Goal: Information Seeking & Learning: Learn about a topic

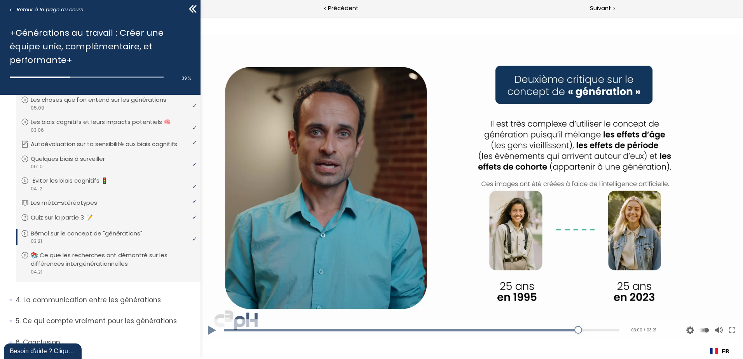
scroll to position [94, 0]
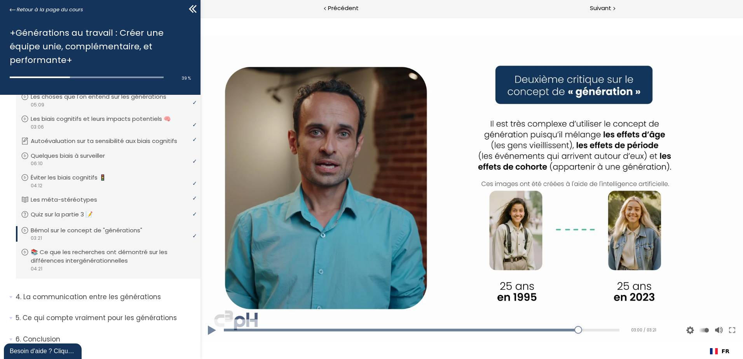
click at [211, 330] on button at bounding box center [211, 330] width 23 height 22
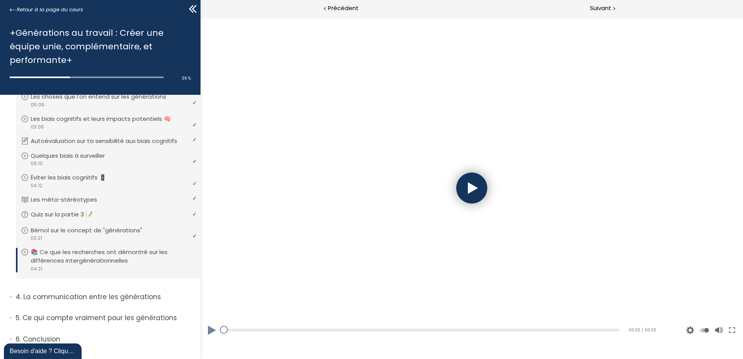
scroll to position [0, 0]
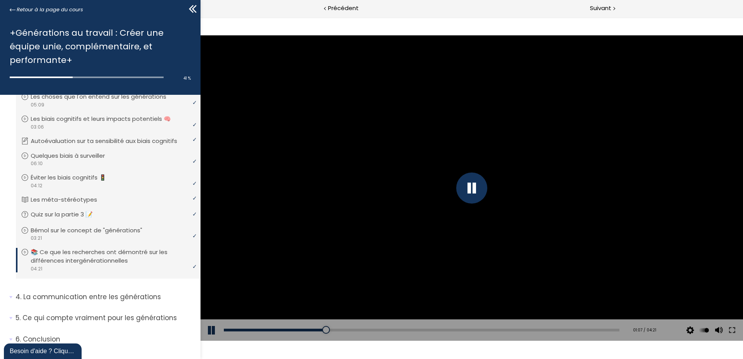
click at [482, 188] on div at bounding box center [471, 187] width 31 height 31
click at [435, 189] on div at bounding box center [471, 187] width 542 height 305
click at [475, 192] on div at bounding box center [471, 187] width 31 height 31
click at [380, 329] on div "01:45" at bounding box center [421, 330] width 395 height 3
click at [475, 187] on div at bounding box center [471, 187] width 542 height 305
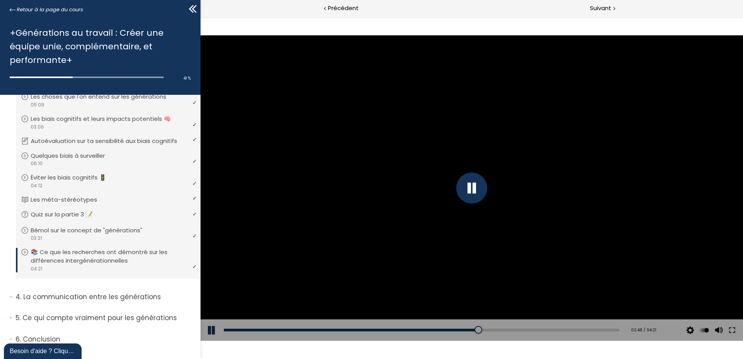
click at [471, 195] on div at bounding box center [471, 187] width 31 height 31
click at [415, 205] on div at bounding box center [471, 187] width 542 height 305
click at [477, 192] on div at bounding box center [471, 187] width 31 height 31
click at [418, 156] on div at bounding box center [471, 187] width 542 height 305
click at [555, 329] on div "03:43" at bounding box center [421, 330] width 395 height 3
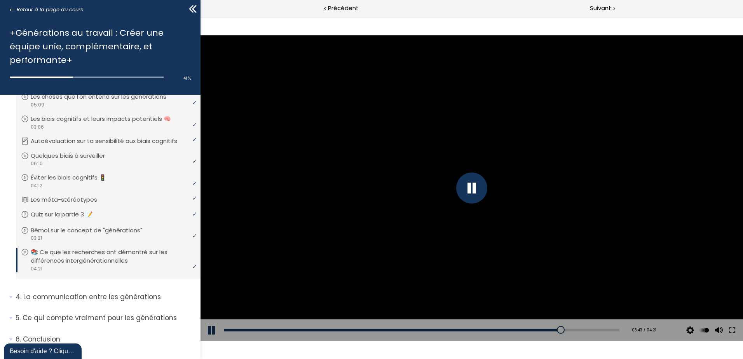
click at [541, 237] on div at bounding box center [471, 187] width 542 height 305
click at [211, 332] on button at bounding box center [211, 330] width 23 height 22
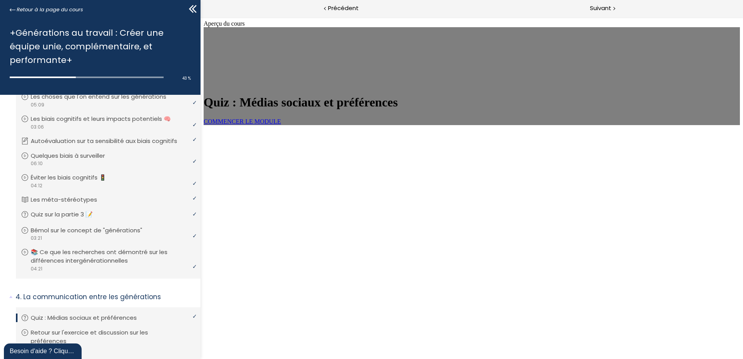
click at [281, 125] on span "COMMENCER LE MODULE" at bounding box center [242, 121] width 77 height 7
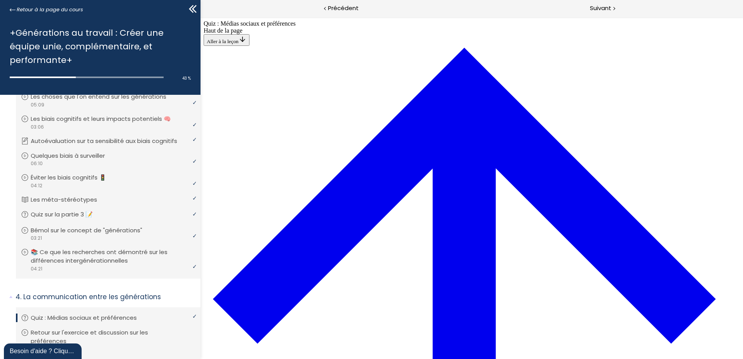
scroll to position [221, 0]
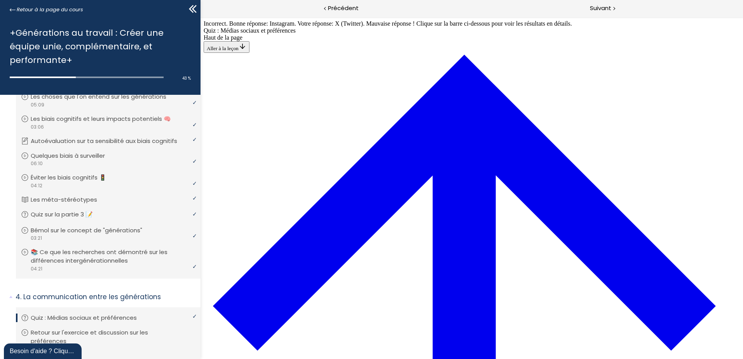
scroll to position [882, 0]
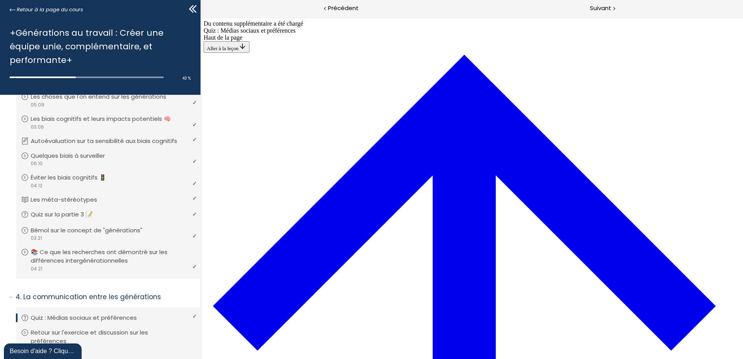
scroll to position [1288, 0]
click at [610, 10] on span "Suivant" at bounding box center [600, 8] width 21 height 10
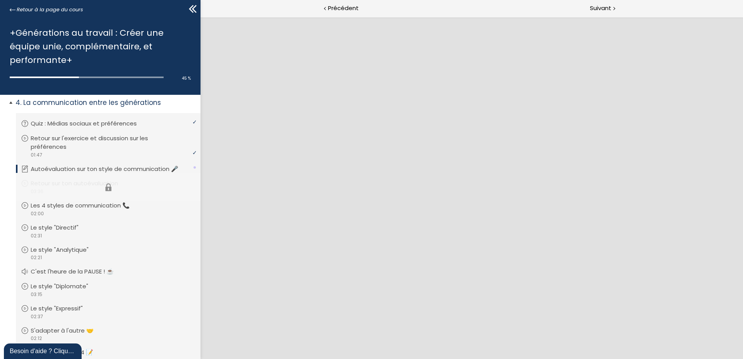
scroll to position [0, 0]
click at [587, 7] on div "Suivant" at bounding box center [607, 8] width 271 height 17
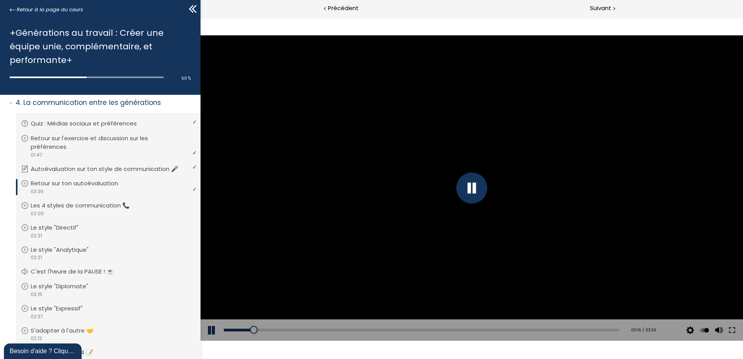
click at [209, 330] on button at bounding box center [211, 330] width 23 height 22
click at [211, 326] on button at bounding box center [211, 330] width 23 height 22
click at [476, 191] on div at bounding box center [471, 187] width 31 height 31
click at [207, 331] on button at bounding box center [211, 330] width 23 height 22
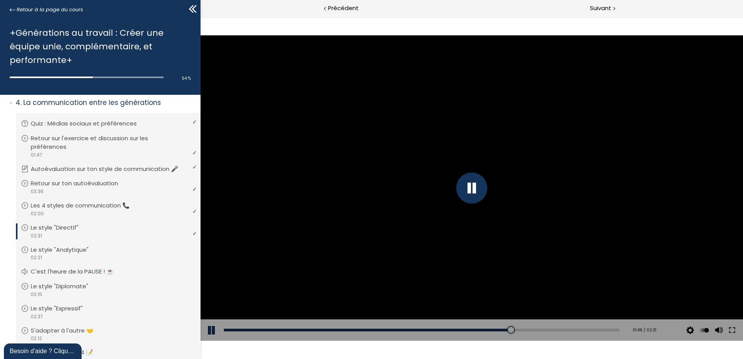
click at [481, 187] on div at bounding box center [471, 187] width 31 height 31
click at [479, 186] on div at bounding box center [471, 187] width 542 height 305
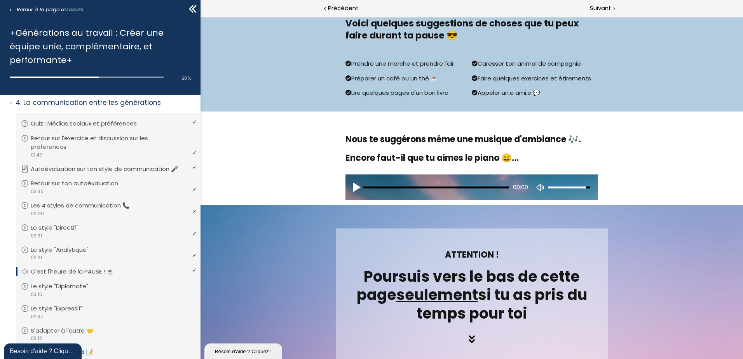
scroll to position [233, 0]
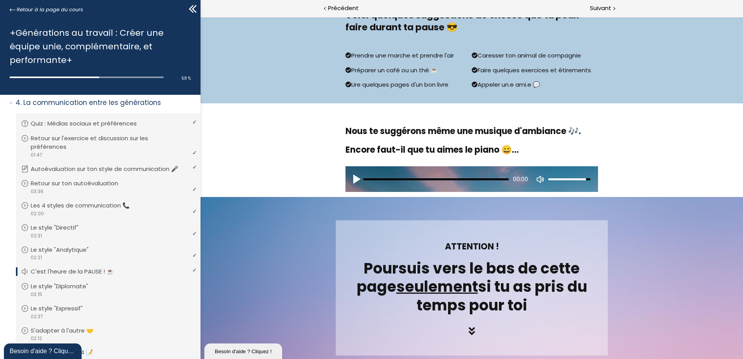
click at [354, 178] on div "Play audio" at bounding box center [358, 179] width 10 height 10
click at [354, 182] on div "Pause audio" at bounding box center [358, 179] width 10 height 10
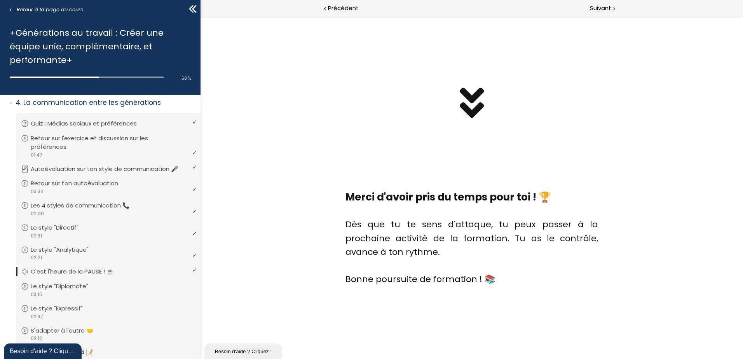
scroll to position [1082, 0]
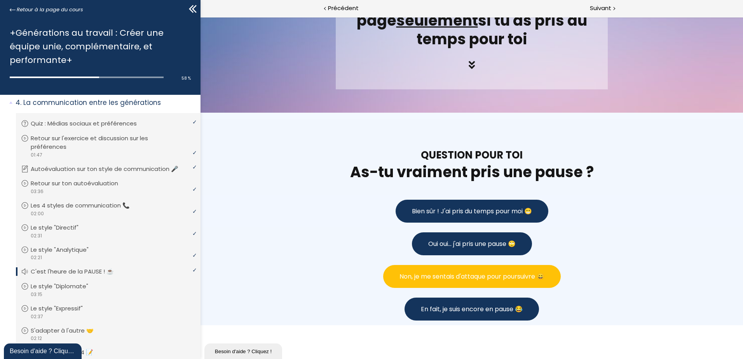
click at [444, 272] on span "Non, je me sentais d'attaque pour poursuivre 😄" at bounding box center [471, 277] width 145 height 10
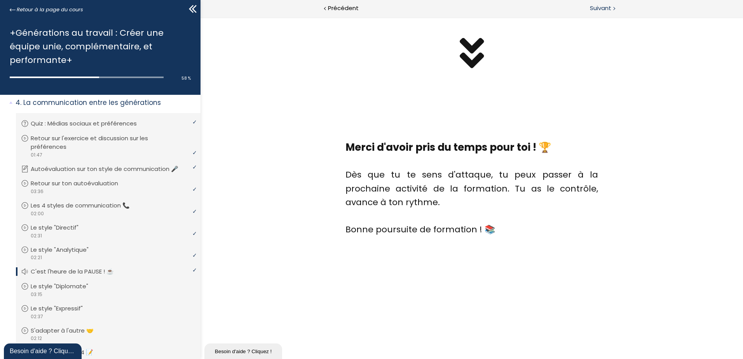
click at [601, 10] on span "Suivant" at bounding box center [600, 8] width 21 height 10
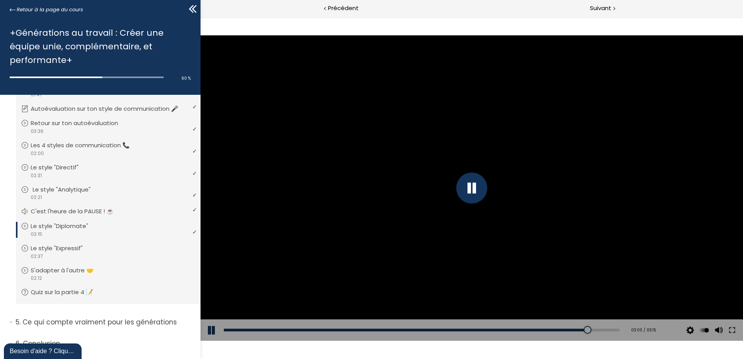
scroll to position [361, 0]
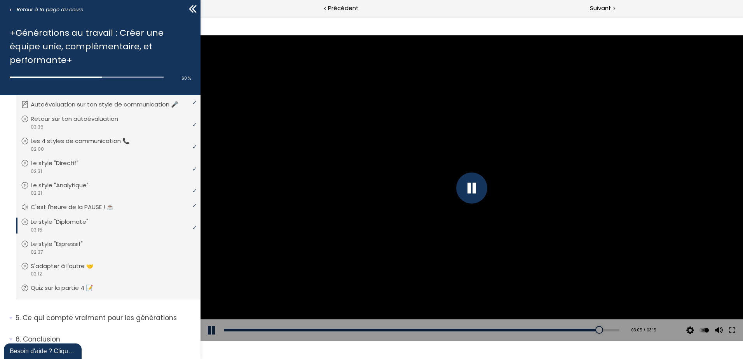
click at [487, 183] on div at bounding box center [471, 187] width 542 height 305
click at [470, 180] on div at bounding box center [471, 187] width 542 height 305
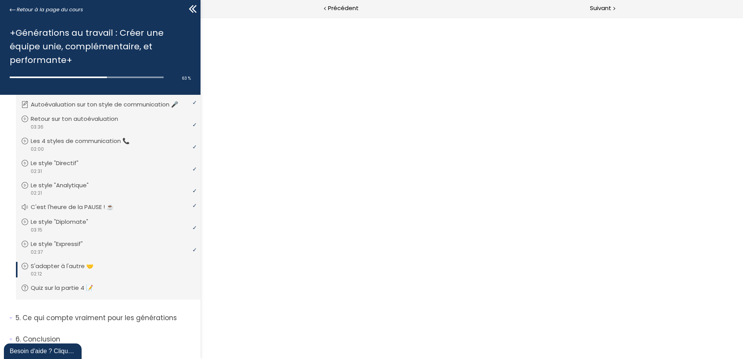
scroll to position [0, 0]
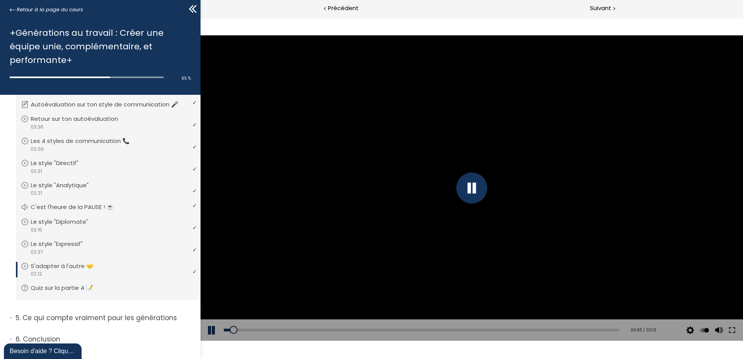
drag, startPoint x: 475, startPoint y: 189, endPoint x: 469, endPoint y: 211, distance: 22.9
click at [475, 189] on div at bounding box center [471, 187] width 31 height 31
click at [461, 185] on div at bounding box center [471, 187] width 542 height 305
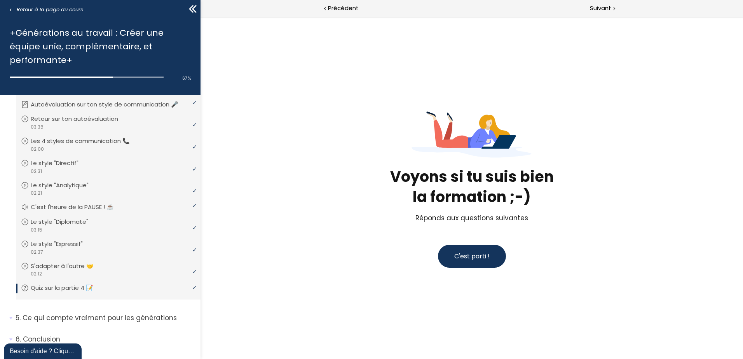
click at [474, 257] on span "C'est parti !" at bounding box center [471, 256] width 35 height 9
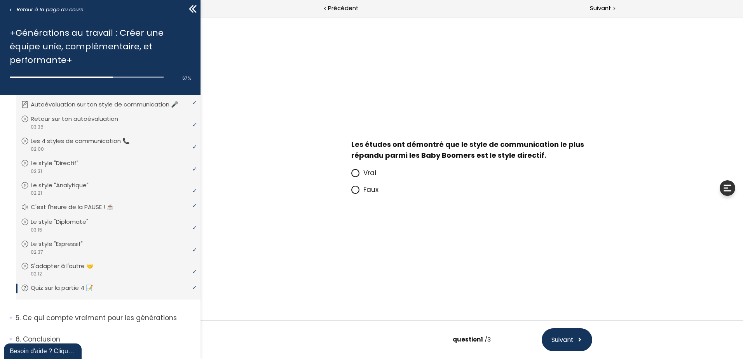
click at [357, 192] on icon at bounding box center [355, 189] width 5 height 5
click at [351, 192] on input "Faux" at bounding box center [351, 192] width 0 height 0
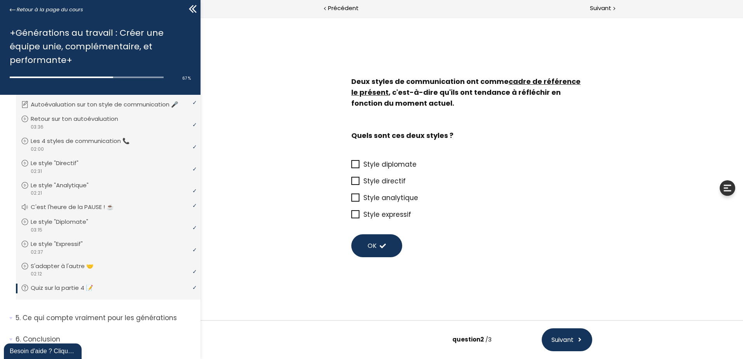
click at [404, 165] on span "Style diplomate" at bounding box center [389, 164] width 53 height 9
click at [351, 167] on input "Style diplomate" at bounding box center [351, 167] width 0 height 0
click at [390, 182] on span "Style directif" at bounding box center [384, 180] width 42 height 9
click at [351, 183] on input "Style directif" at bounding box center [351, 183] width 0 height 0
click at [367, 244] on span "OK" at bounding box center [371, 246] width 9 height 10
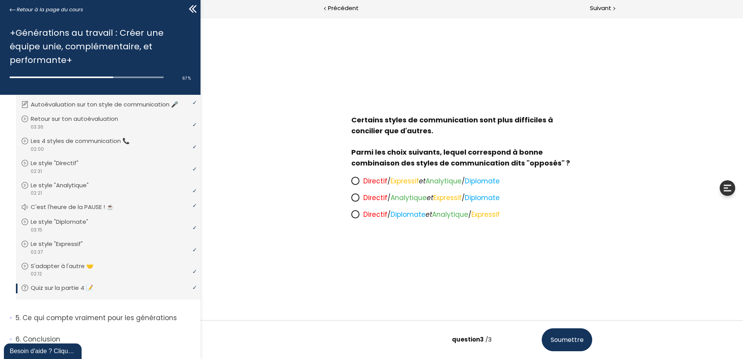
click at [400, 214] on span "Diplomate" at bounding box center [407, 214] width 35 height 9
click at [351, 217] on input "Directif / Diplomate et Analytique / Expressif" at bounding box center [351, 217] width 0 height 0
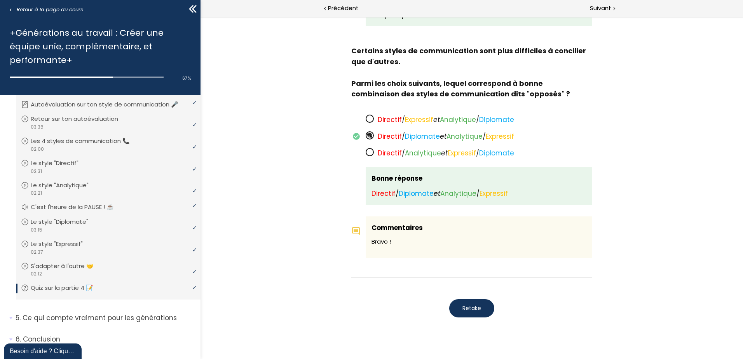
scroll to position [576, 0]
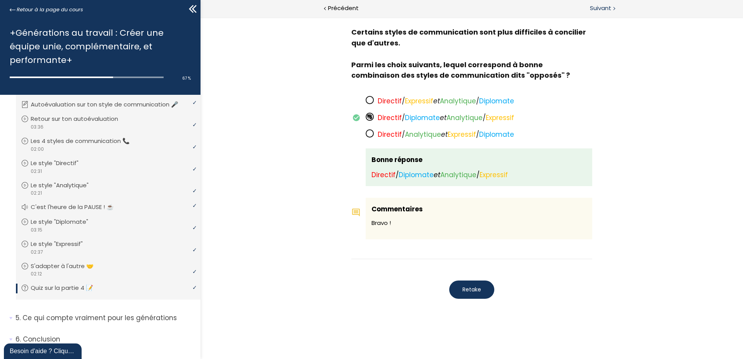
click at [598, 9] on span "Suivant" at bounding box center [600, 8] width 21 height 10
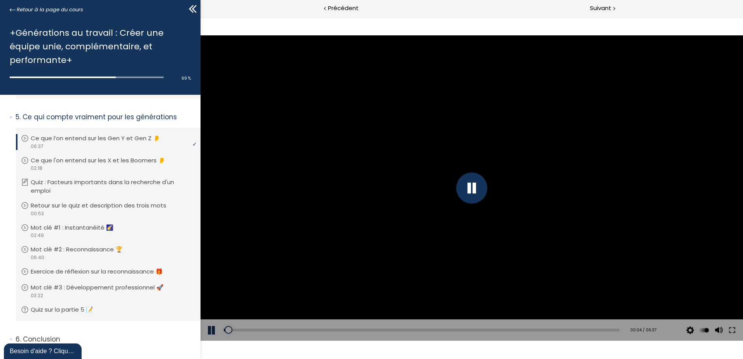
scroll to position [562, 0]
click at [307, 327] on div "Add chapter 01:23" at bounding box center [421, 330] width 395 height 22
click at [310, 330] on div "01:28" at bounding box center [421, 330] width 395 height 3
click at [294, 329] on div "01:12" at bounding box center [421, 330] width 395 height 3
click at [281, 331] on div "00:58" at bounding box center [421, 330] width 395 height 3
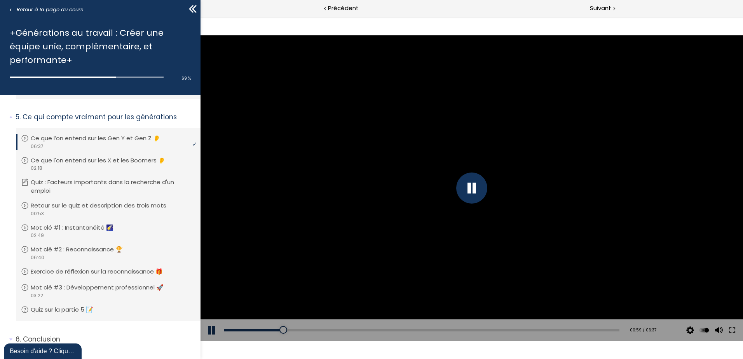
click at [272, 327] on div "Add chapter 00:44" at bounding box center [421, 330] width 395 height 22
click at [264, 330] on div "00:41" at bounding box center [421, 330] width 395 height 3
click at [474, 186] on div at bounding box center [471, 187] width 31 height 31
click at [457, 181] on div at bounding box center [471, 187] width 542 height 305
click at [480, 190] on div at bounding box center [471, 187] width 31 height 31
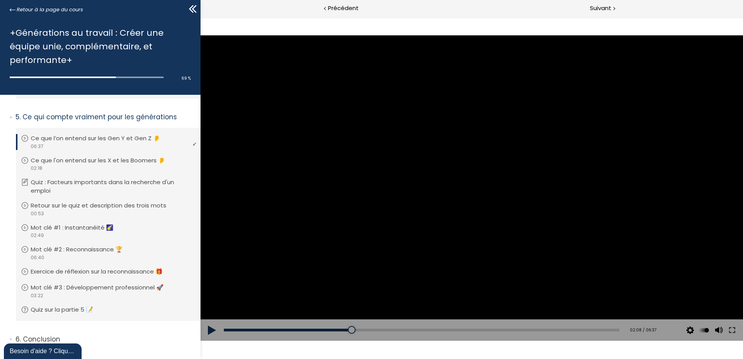
click at [460, 192] on div at bounding box center [471, 187] width 542 height 305
drag, startPoint x: 348, startPoint y: 328, endPoint x: 342, endPoint y: 329, distance: 5.6
click at [342, 329] on div at bounding box center [344, 330] width 8 height 8
click at [466, 171] on div at bounding box center [471, 187] width 542 height 305
click at [423, 178] on div at bounding box center [471, 187] width 542 height 305
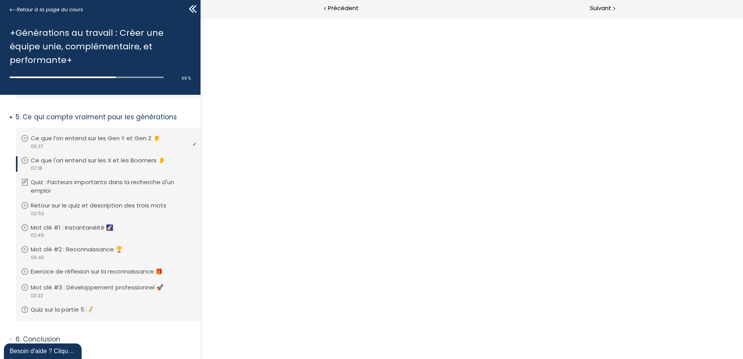
scroll to position [0, 0]
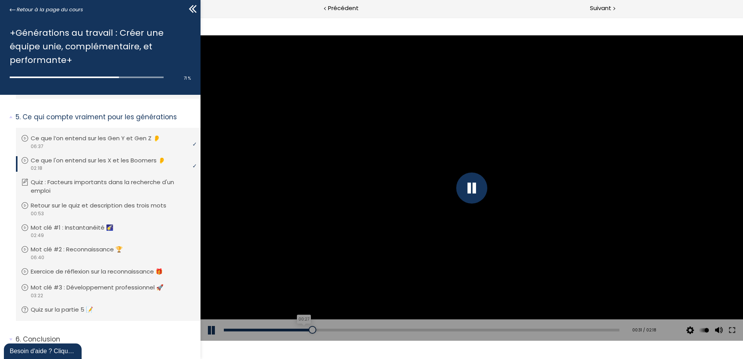
click at [301, 329] on div "00:27" at bounding box center [421, 330] width 395 height 3
click at [293, 330] on div "00:24" at bounding box center [421, 330] width 395 height 3
click at [481, 242] on div at bounding box center [471, 187] width 542 height 305
click at [511, 208] on div at bounding box center [471, 187] width 542 height 305
click at [598, 201] on div at bounding box center [471, 187] width 542 height 305
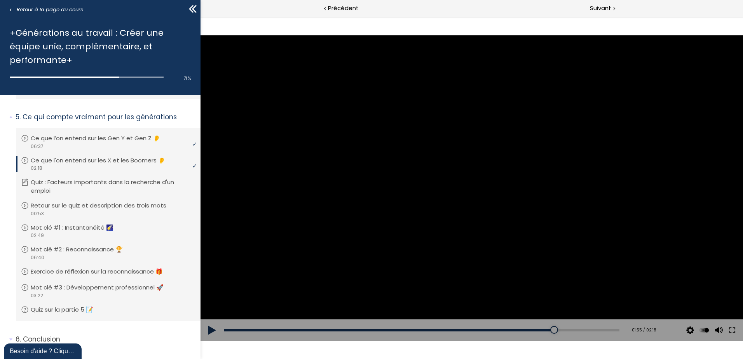
click at [401, 208] on div at bounding box center [471, 187] width 542 height 305
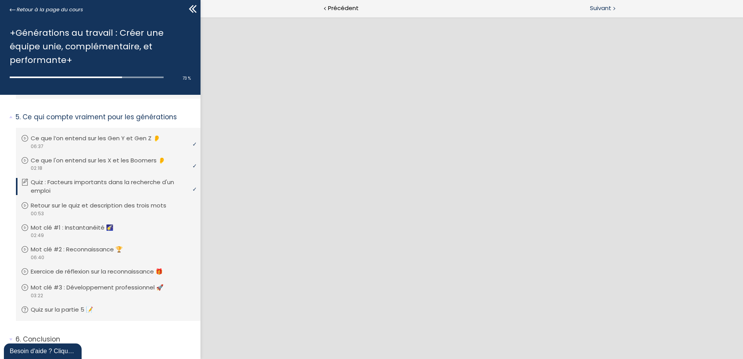
click at [585, 9] on div "Suivant" at bounding box center [607, 8] width 271 height 17
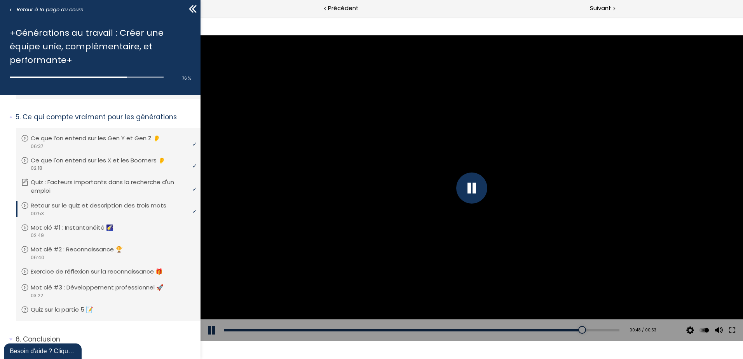
click at [552, 327] on div "Add chapter 00:45" at bounding box center [421, 330] width 395 height 22
click at [546, 330] on div "00:44" at bounding box center [421, 330] width 395 height 3
click at [473, 188] on div at bounding box center [471, 187] width 31 height 31
click at [536, 329] on div "00:42" at bounding box center [421, 330] width 395 height 3
click at [472, 188] on div at bounding box center [471, 187] width 31 height 31
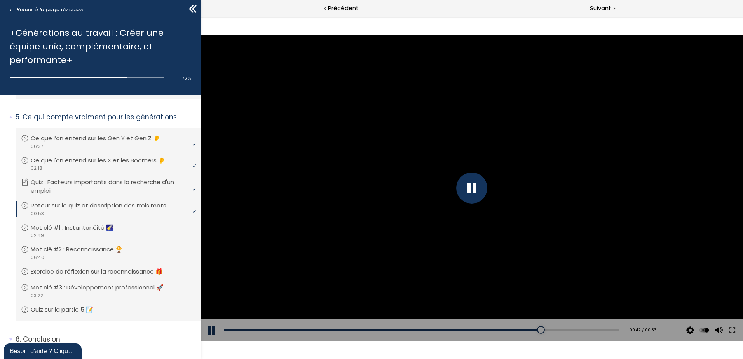
click at [472, 188] on div at bounding box center [471, 187] width 31 height 31
click at [451, 239] on div at bounding box center [471, 187] width 542 height 305
click at [468, 185] on div at bounding box center [471, 187] width 31 height 31
click at [719, 315] on div at bounding box center [718, 296] width 15 height 39
click at [718, 328] on button at bounding box center [718, 330] width 12 height 22
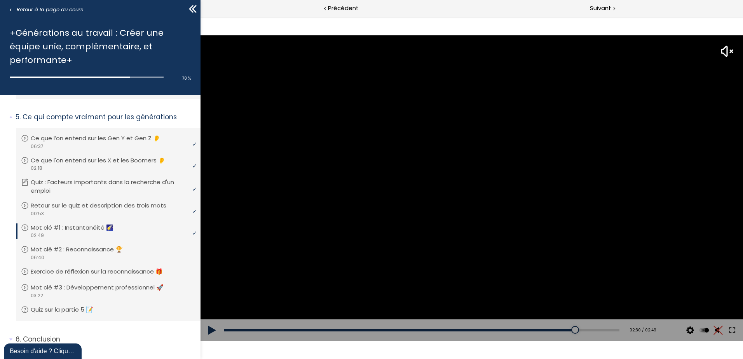
click at [442, 200] on div at bounding box center [471, 187] width 542 height 305
click at [718, 329] on button at bounding box center [718, 330] width 12 height 22
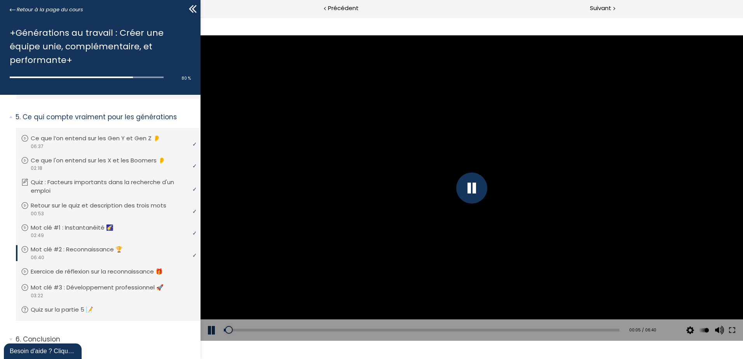
click at [479, 189] on div at bounding box center [471, 187] width 31 height 31
click at [289, 152] on div at bounding box center [471, 187] width 542 height 305
click at [392, 194] on div at bounding box center [471, 187] width 542 height 305
click at [401, 164] on div at bounding box center [471, 187] width 542 height 305
click at [549, 227] on div at bounding box center [471, 187] width 542 height 305
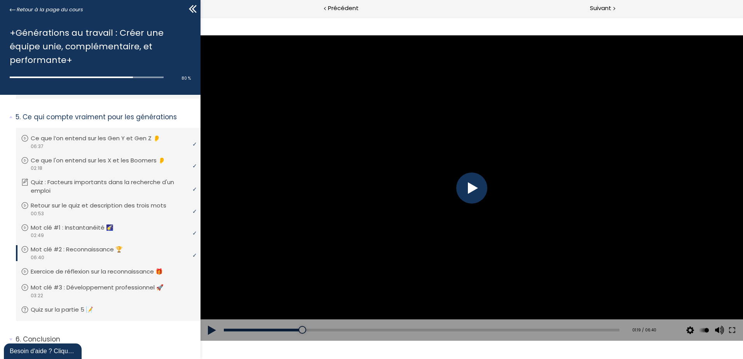
click at [472, 189] on div at bounding box center [471, 187] width 31 height 31
click at [333, 288] on div at bounding box center [471, 187] width 542 height 305
click at [209, 329] on button at bounding box center [211, 330] width 23 height 22
click at [296, 331] on div "01:14" at bounding box center [421, 330] width 395 height 3
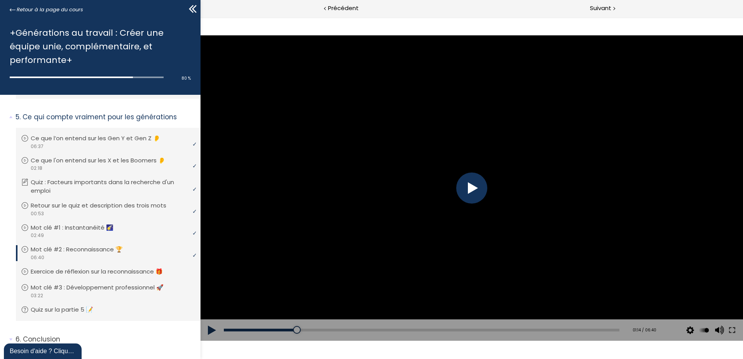
click at [212, 329] on button at bounding box center [211, 330] width 23 height 22
click at [214, 331] on button at bounding box center [211, 330] width 23 height 22
click at [395, 181] on div at bounding box center [471, 187] width 542 height 305
click at [214, 329] on button at bounding box center [211, 330] width 23 height 22
click at [476, 174] on div at bounding box center [471, 187] width 542 height 305
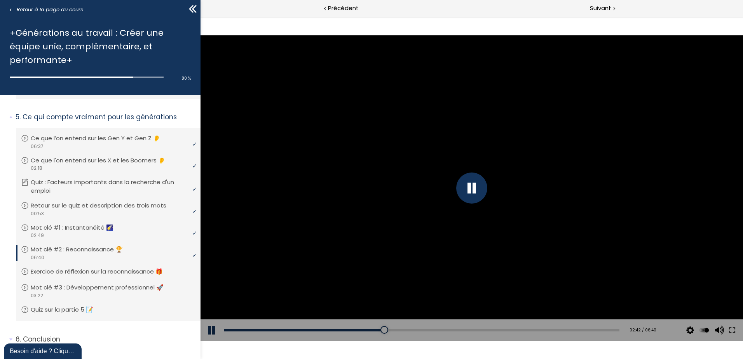
click at [216, 331] on button at bounding box center [211, 330] width 23 height 22
click at [211, 329] on button at bounding box center [211, 330] width 23 height 22
click at [211, 331] on div "Click for sound @keyframes VOLUME_SMALL_WAVE_FLASH { 0% { opacity: 0; } 33% { o…" at bounding box center [471, 187] width 542 height 305
click at [211, 331] on button at bounding box center [211, 330] width 23 height 22
click at [212, 330] on button at bounding box center [211, 330] width 23 height 22
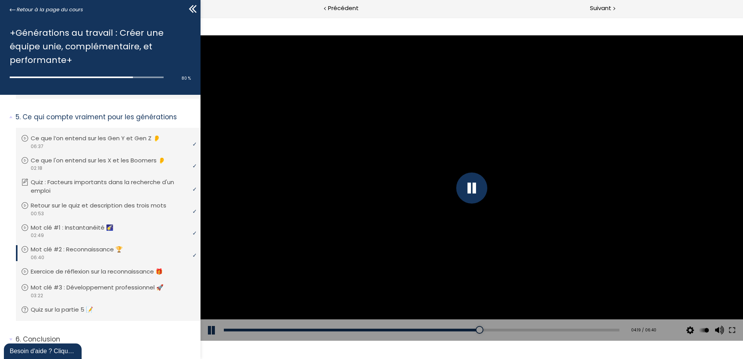
click at [468, 179] on div at bounding box center [471, 187] width 31 height 31
click at [427, 200] on div at bounding box center [471, 187] width 542 height 305
click at [463, 189] on div at bounding box center [471, 187] width 31 height 31
click at [466, 213] on div at bounding box center [471, 187] width 542 height 305
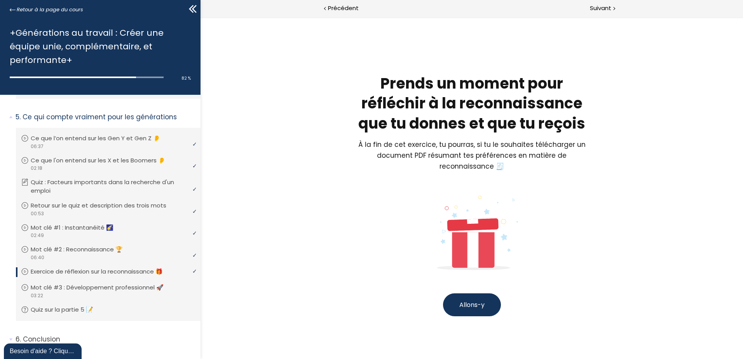
click at [480, 305] on span "Allons-y" at bounding box center [471, 304] width 25 height 9
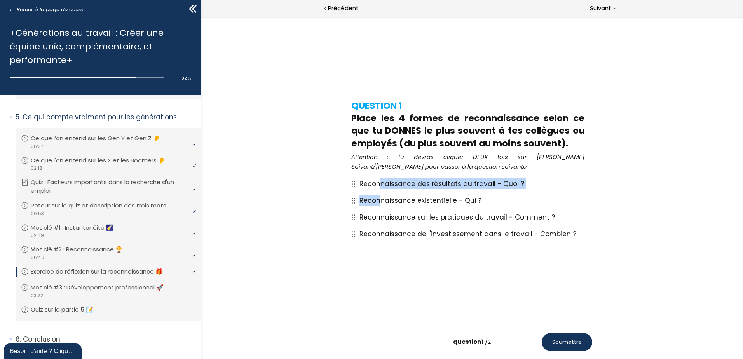
drag, startPoint x: 378, startPoint y: 201, endPoint x: 380, endPoint y: 187, distance: 13.7
click at [380, 187] on div "Reconnaissance des résultats du travail - Quoi ? Reconnaissance existentielle -…" at bounding box center [471, 209] width 241 height 67
drag, startPoint x: 380, startPoint y: 187, endPoint x: 354, endPoint y: 201, distance: 29.4
click at [354, 201] on icon at bounding box center [353, 201] width 4 height 6
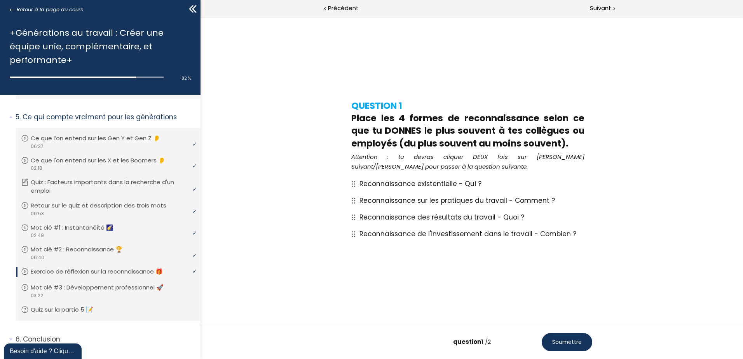
click at [571, 339] on span "Soumettre" at bounding box center [567, 342] width 30 height 8
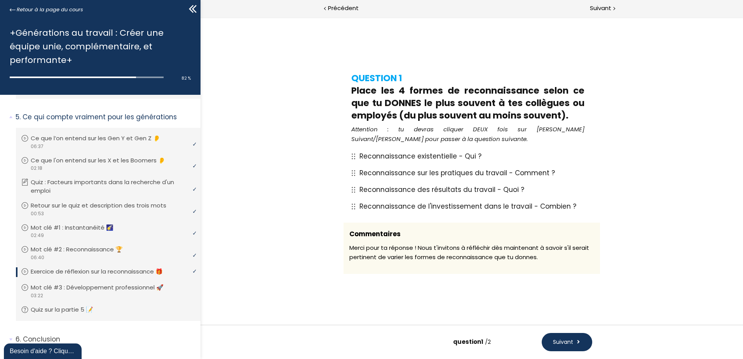
click at [570, 339] on span "Suivant" at bounding box center [563, 342] width 20 height 8
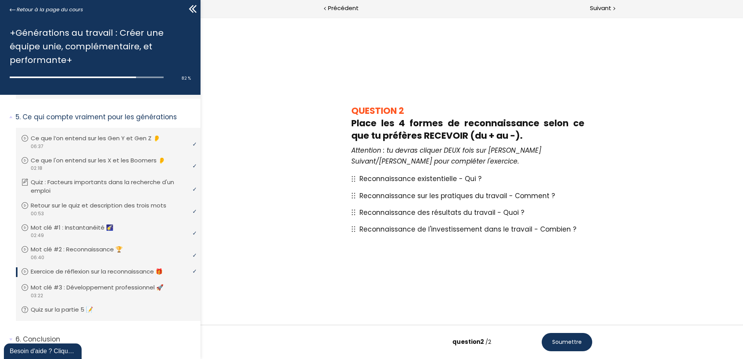
click at [572, 336] on button "Soumettre" at bounding box center [567, 342] width 51 height 18
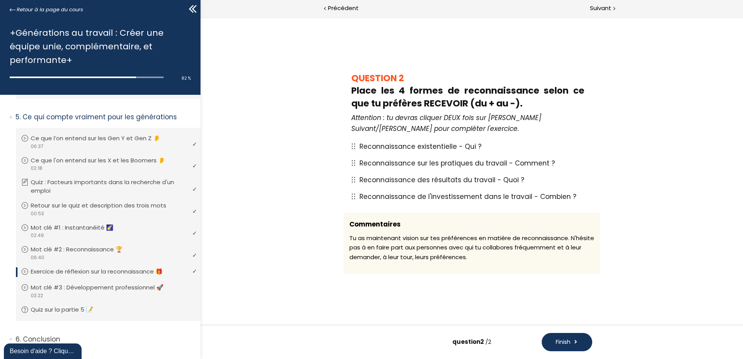
click at [568, 340] on span "Finish" at bounding box center [563, 342] width 15 height 8
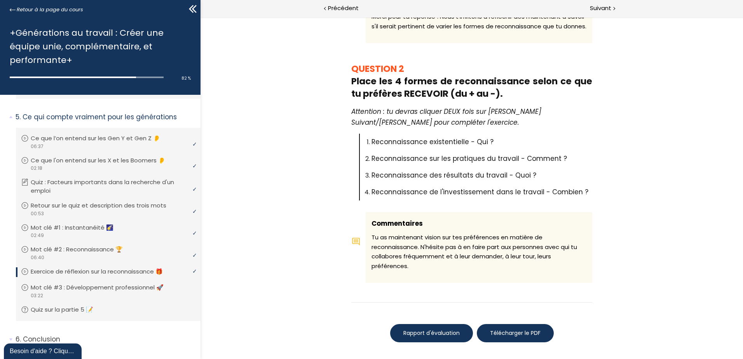
scroll to position [322, 0]
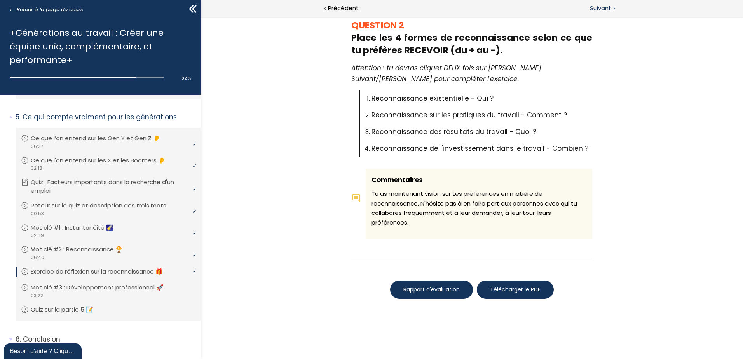
click at [601, 9] on span "Suivant" at bounding box center [600, 8] width 21 height 10
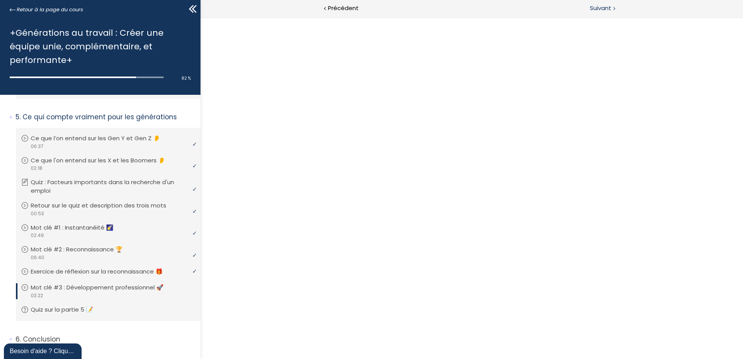
scroll to position [0, 0]
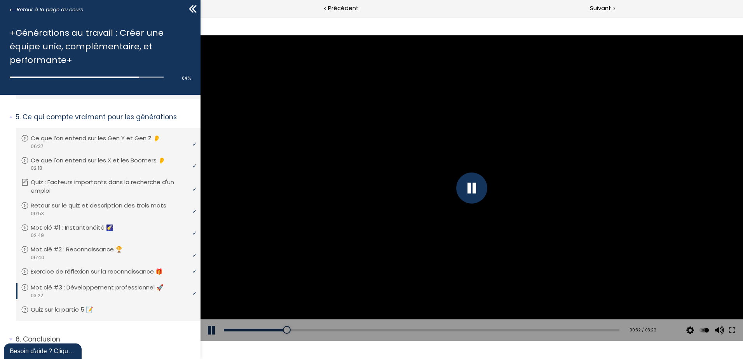
click at [212, 327] on button at bounding box center [211, 330] width 23 height 22
click at [413, 169] on div at bounding box center [471, 187] width 542 height 305
click at [212, 329] on button at bounding box center [211, 330] width 23 height 22
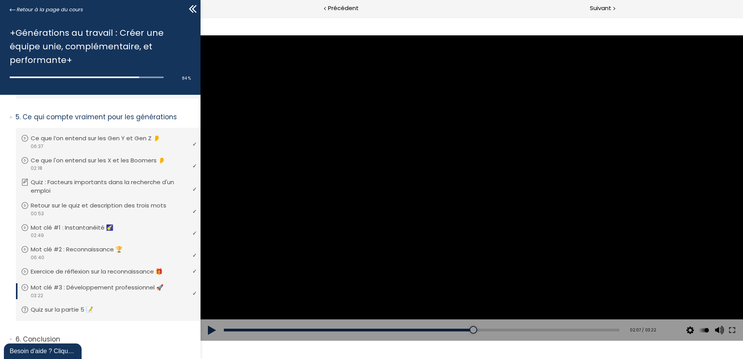
click at [496, 183] on div at bounding box center [471, 187] width 542 height 305
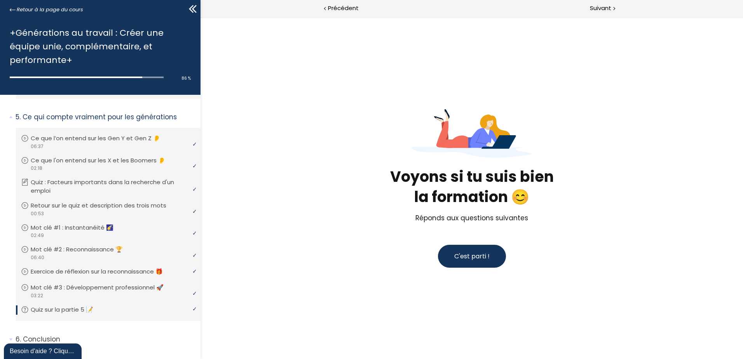
click at [467, 252] on span "C'est parti !" at bounding box center [471, 256] width 35 height 9
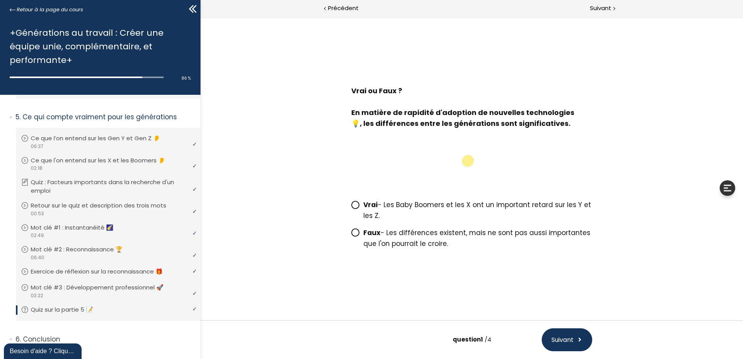
click at [356, 232] on icon at bounding box center [355, 232] width 5 height 5
click at [351, 235] on input "Faux - Les différences existent, mais ne sont pas aussi importantes que l'on po…" at bounding box center [351, 235] width 0 height 0
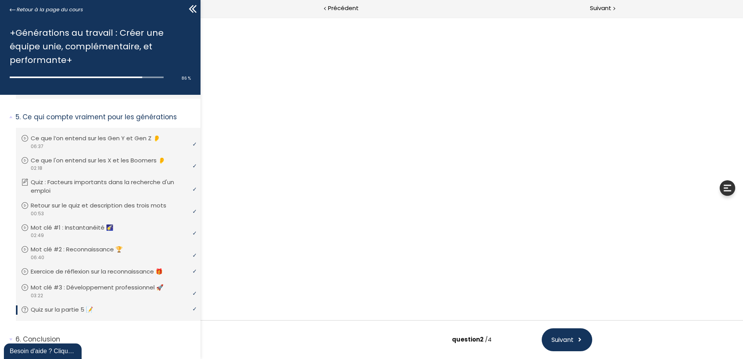
scroll to position [27, 0]
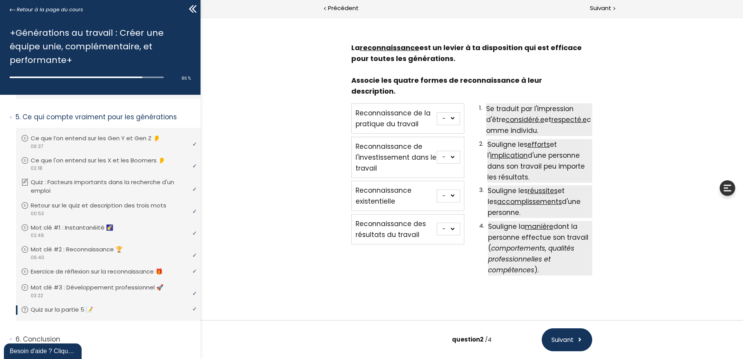
click at [453, 190] on select "- 1 2 3 4" at bounding box center [448, 196] width 23 height 13
select select "667aa74e77dcf"
click at [437, 190] on select "- 1 2 3 4" at bounding box center [448, 196] width 23 height 13
click at [451, 151] on select "- 1 2 3 4" at bounding box center [448, 157] width 23 height 13
select select "667aa74e77e59"
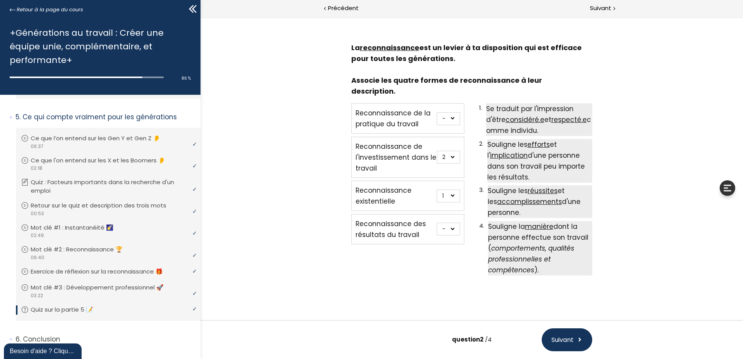
click at [437, 151] on select "- 1 2 3 4" at bounding box center [448, 157] width 23 height 13
click at [450, 223] on select "- 1 2 3 4" at bounding box center [448, 229] width 23 height 13
select select "667aa74e77e8e"
click at [437, 223] on select "- 1 2 3 4" at bounding box center [448, 229] width 23 height 13
click at [448, 112] on select "- 1 2 3 4" at bounding box center [448, 118] width 23 height 13
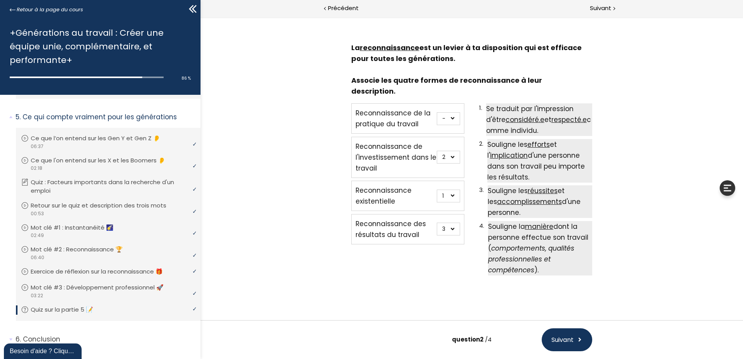
select select "667aa74e77e04"
click at [437, 112] on select "- 1 2 3 4" at bounding box center [448, 118] width 23 height 13
click at [571, 343] on span "Suivant" at bounding box center [562, 340] width 22 height 10
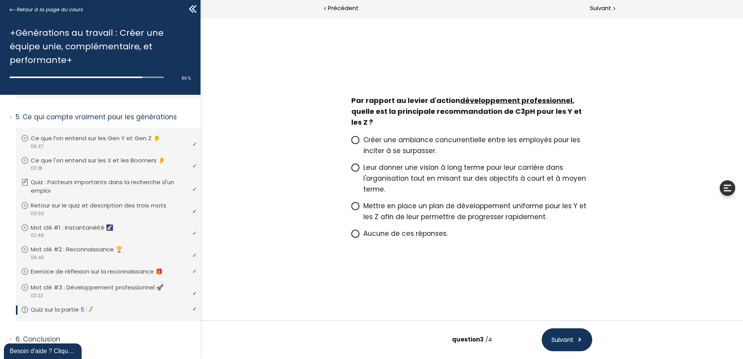
scroll to position [0, 0]
click at [396, 169] on span "Leur donner une vision à long terme pour leur carrière dans l'organisation tout…" at bounding box center [474, 178] width 223 height 31
click at [351, 170] on input "Leur donner une vision à long terme pour leur carrière dans l'organisation tout…" at bounding box center [351, 170] width 0 height 0
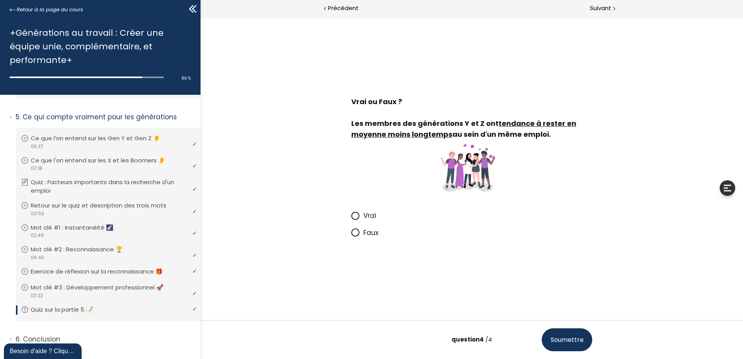
click at [366, 215] on span "Vrai" at bounding box center [369, 215] width 13 height 9
click at [351, 218] on input "Vrai" at bounding box center [351, 218] width 0 height 0
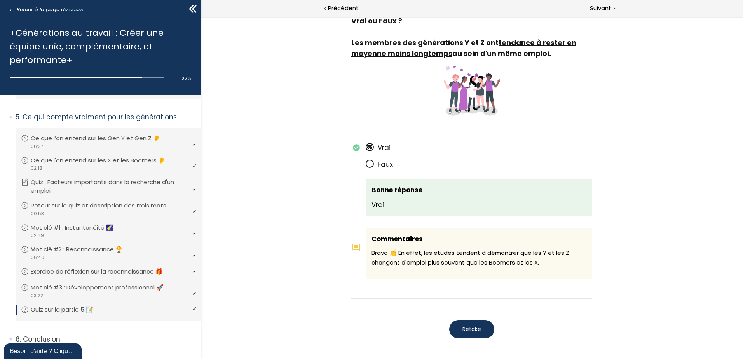
scroll to position [1398, 0]
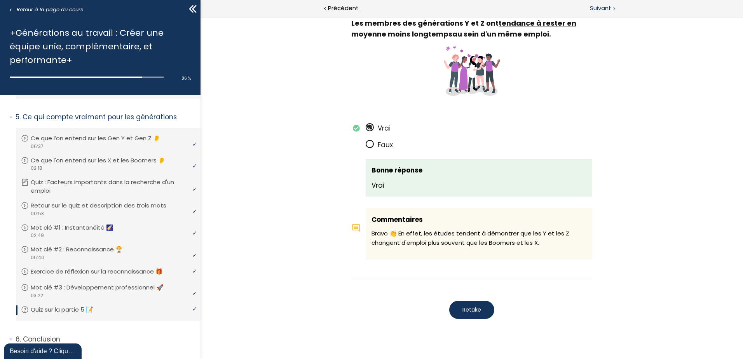
click at [597, 7] on span "Suivant" at bounding box center [600, 8] width 21 height 10
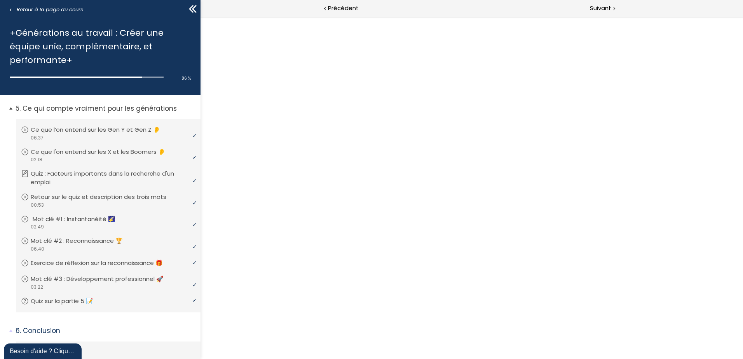
scroll to position [0, 0]
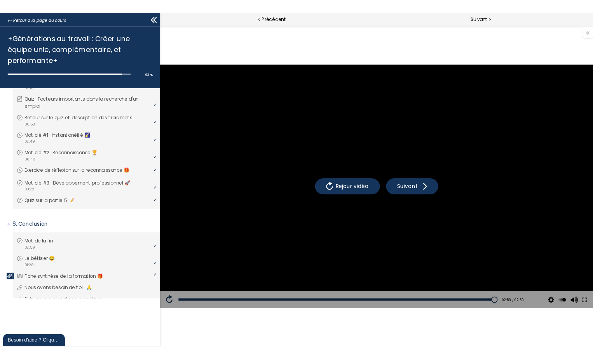
scroll to position [636, 0]
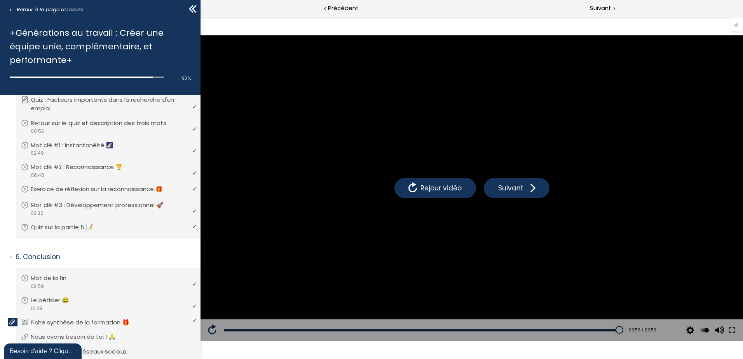
click at [737, 26] on div at bounding box center [736, 24] width 13 height 15
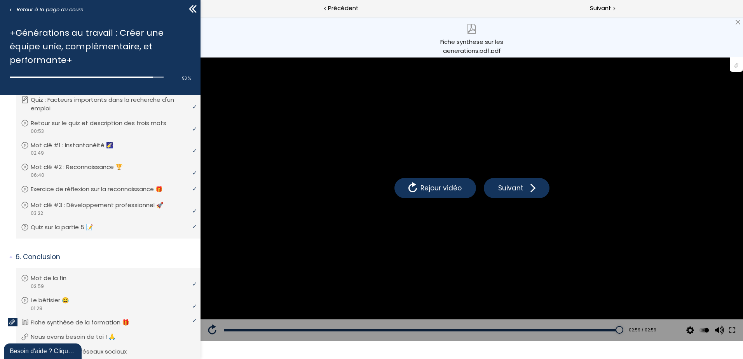
click at [492, 40] on div "Fiche synthese sur les generations.pdf.pdf" at bounding box center [472, 45] width 66 height 16
click at [586, 4] on div "Suivant" at bounding box center [607, 8] width 271 height 17
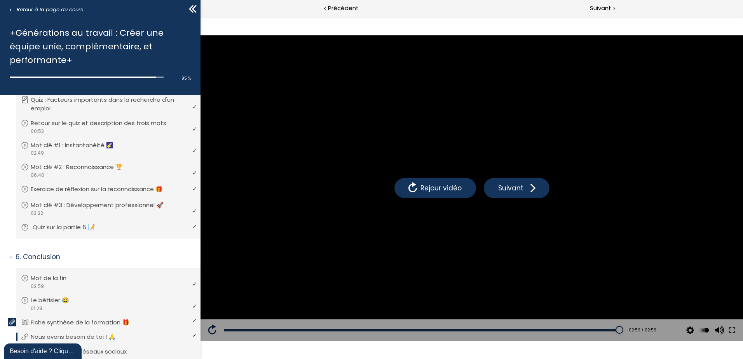
scroll to position [697, 0]
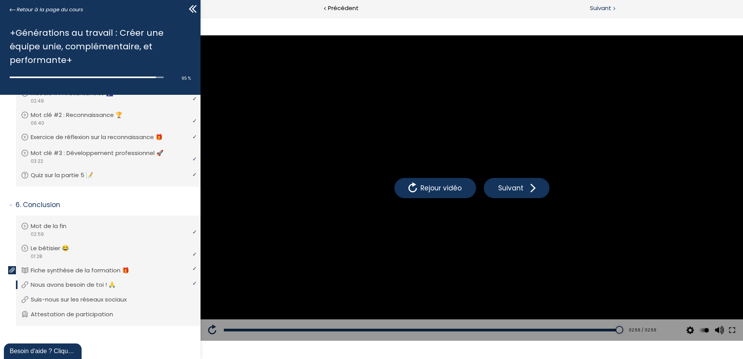
click at [597, 8] on span "Suivant" at bounding box center [600, 8] width 21 height 10
click at [607, 7] on span "Suivant" at bounding box center [600, 8] width 21 height 10
